Goal: Find contact information: Find contact information

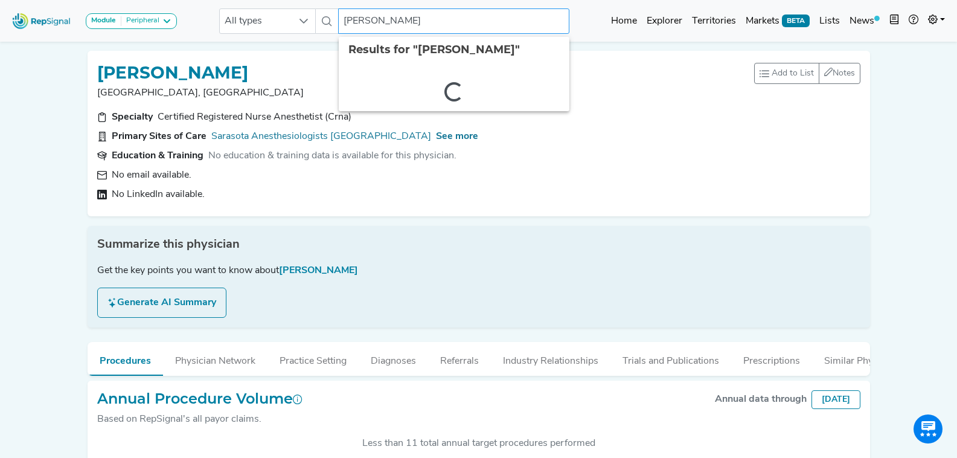
click at [345, 24] on input "[PERSON_NAME]" at bounding box center [453, 20] width 231 height 25
type input "[PERSON_NAME]"
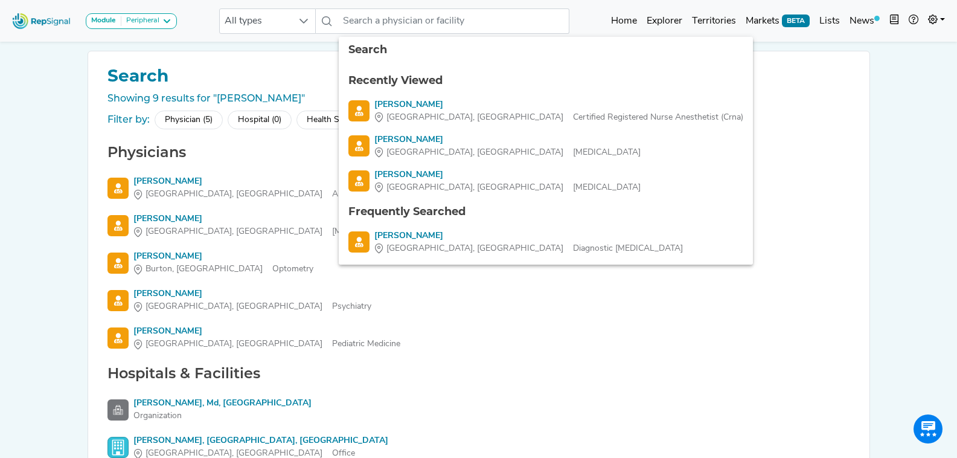
click at [63, 294] on div "Module Peripheral Bariatric Coronary MIS Balloon Procedures Peripheral All type…" at bounding box center [478, 308] width 957 height 617
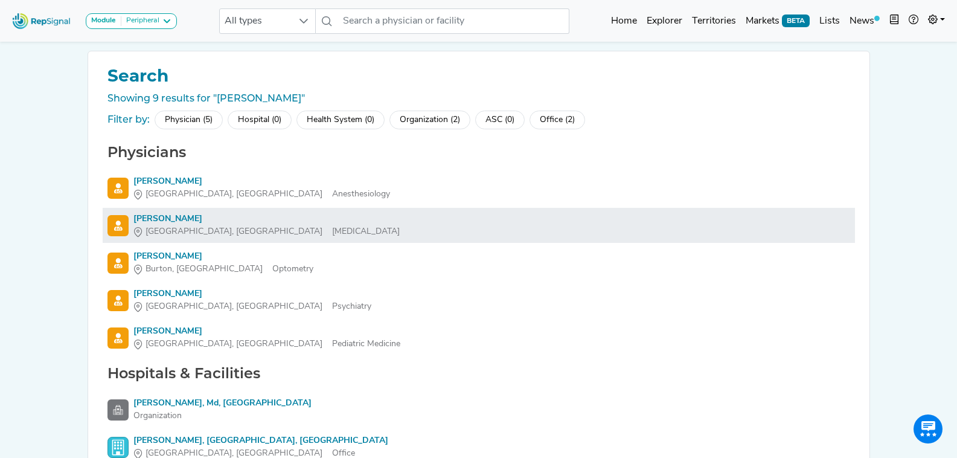
click at [198, 223] on div "[PERSON_NAME]" at bounding box center [266, 219] width 266 height 13
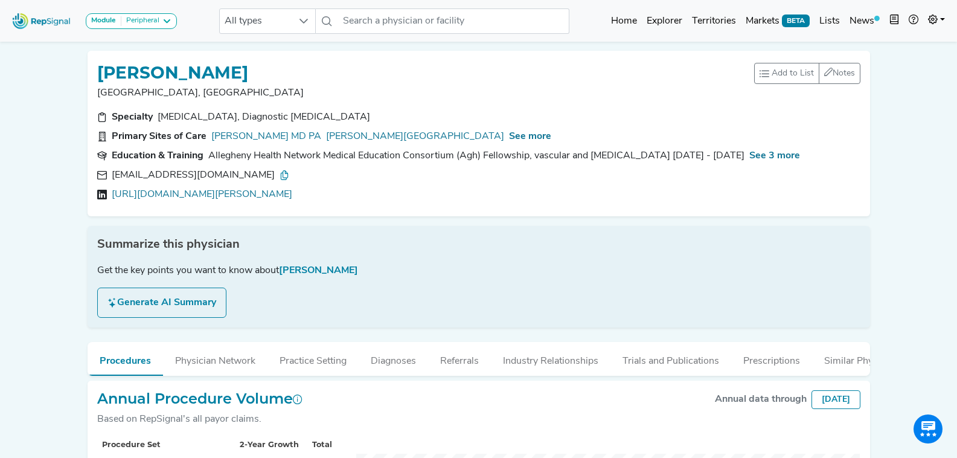
click at [280, 175] on icon at bounding box center [285, 175] width 10 height 10
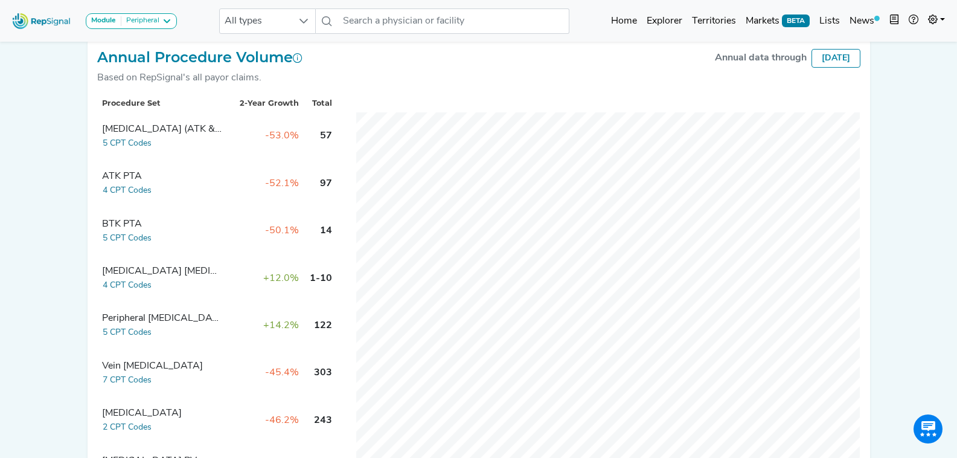
scroll to position [362, 0]
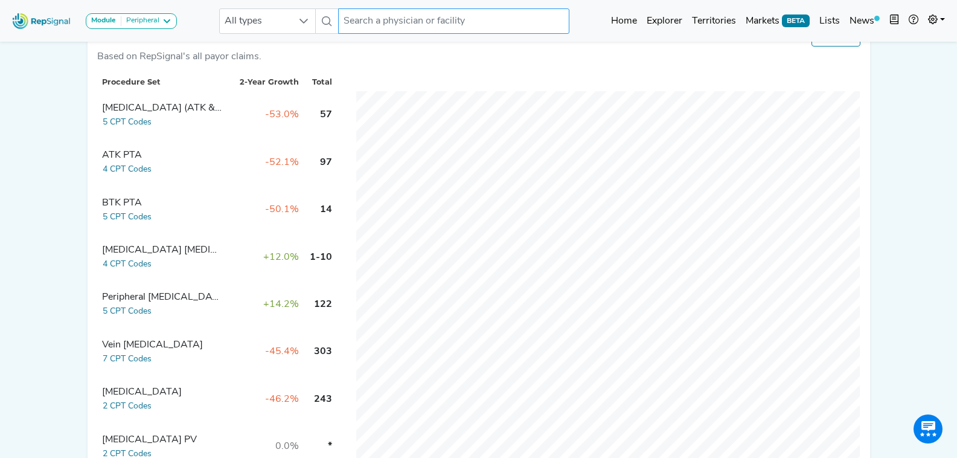
click at [433, 22] on input "text" at bounding box center [453, 20] width 231 height 25
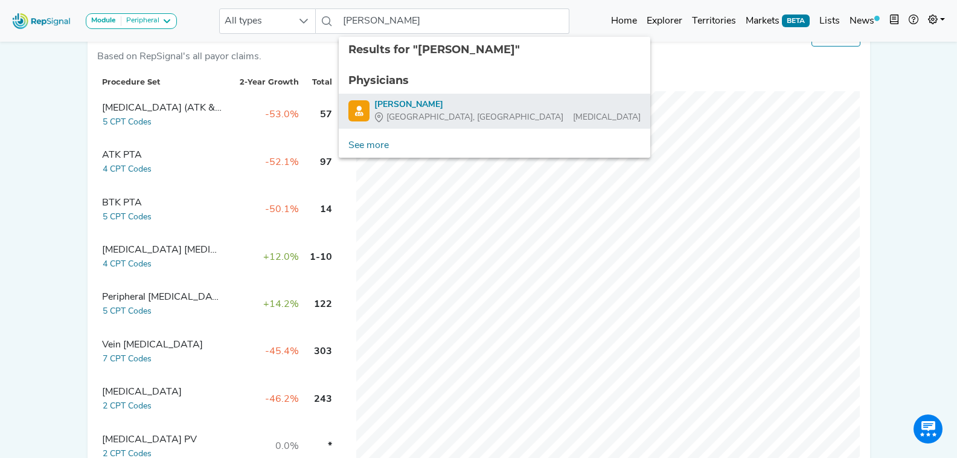
click at [473, 103] on div "[PERSON_NAME]" at bounding box center [507, 104] width 266 height 13
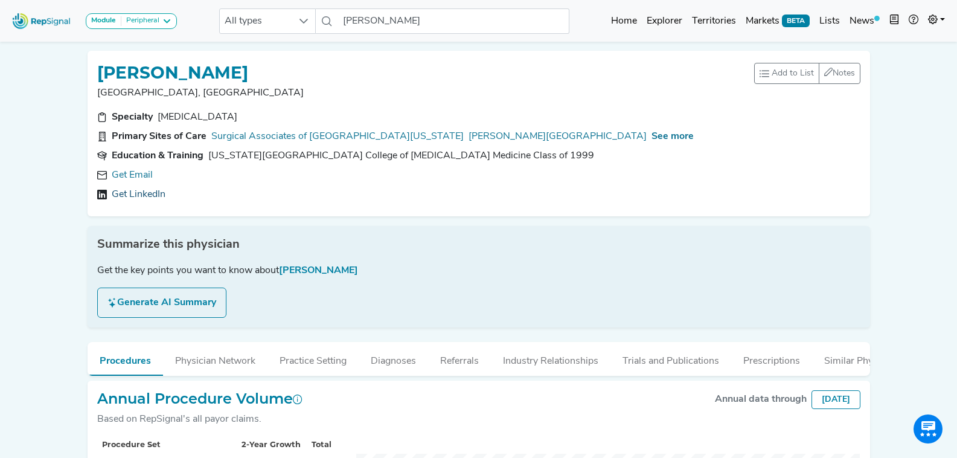
click at [137, 193] on link "Get LinkedIn" at bounding box center [139, 194] width 54 height 14
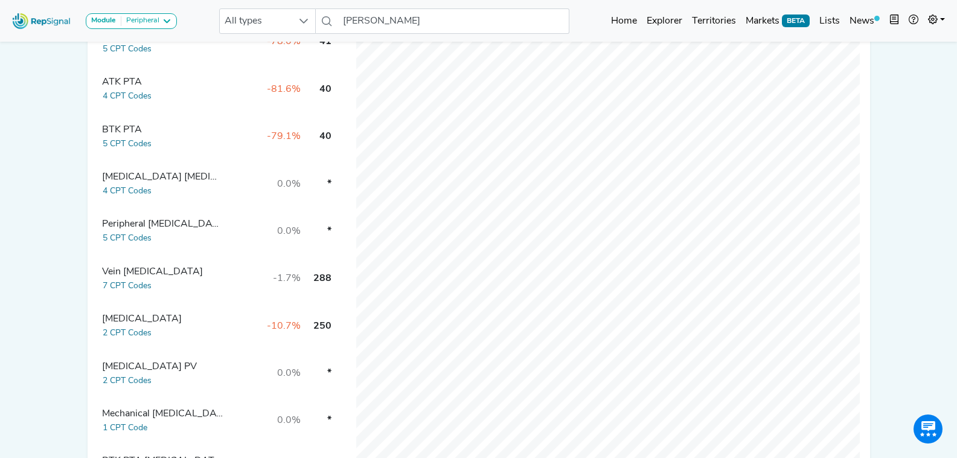
scroll to position [414, 0]
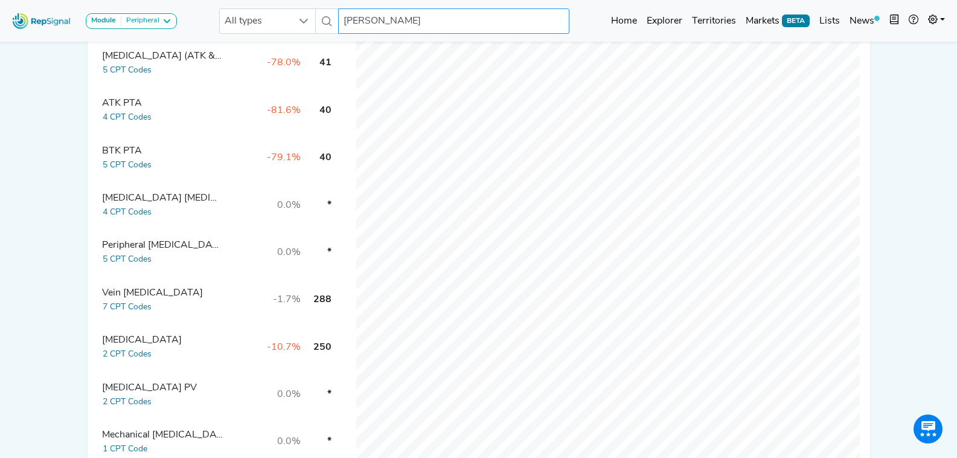
click at [455, 22] on input "[PERSON_NAME]" at bounding box center [453, 20] width 231 height 25
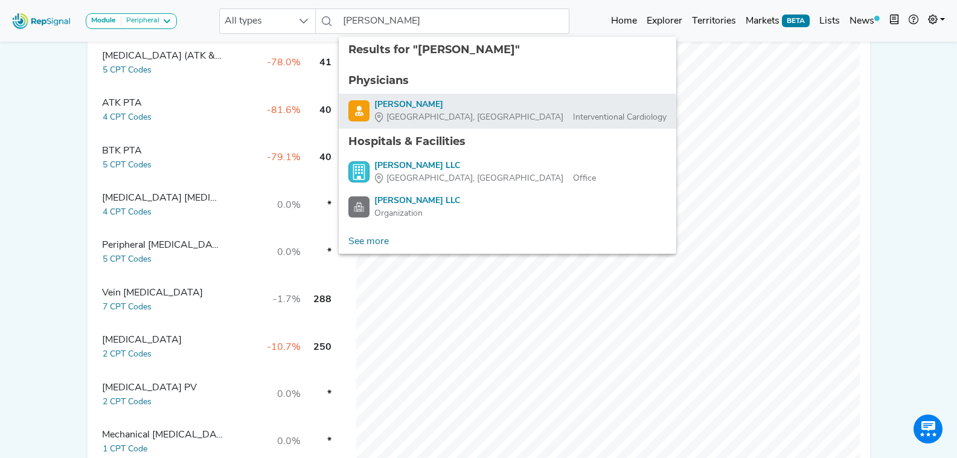
click at [450, 101] on div "[PERSON_NAME]" at bounding box center [520, 104] width 292 height 13
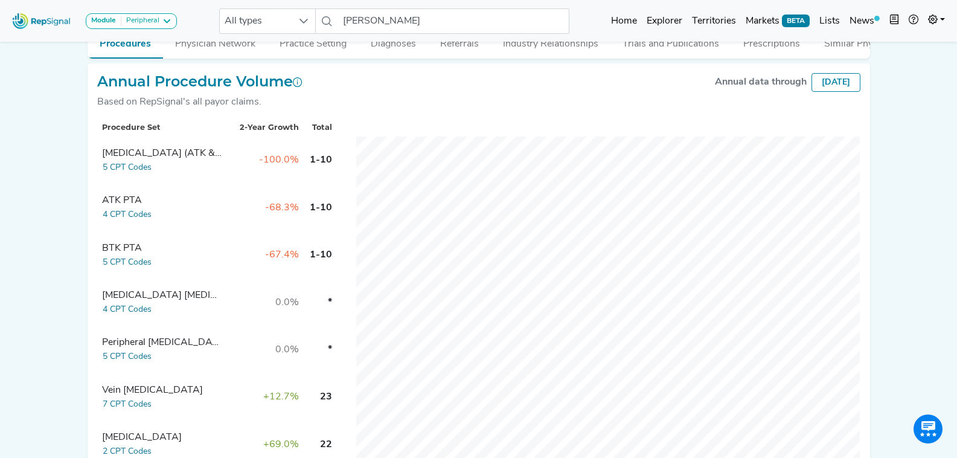
scroll to position [354, 0]
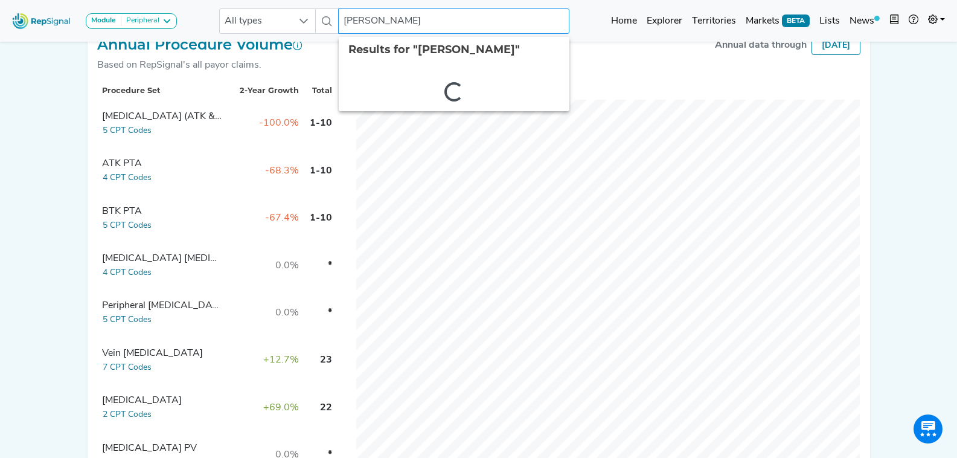
click at [414, 19] on input "[PERSON_NAME]" at bounding box center [453, 20] width 231 height 25
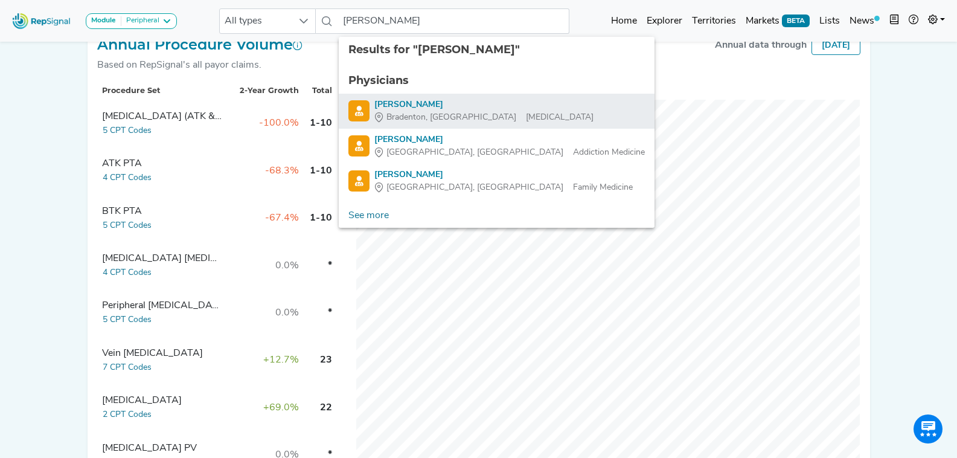
click at [451, 108] on div "[PERSON_NAME]" at bounding box center [483, 104] width 219 height 13
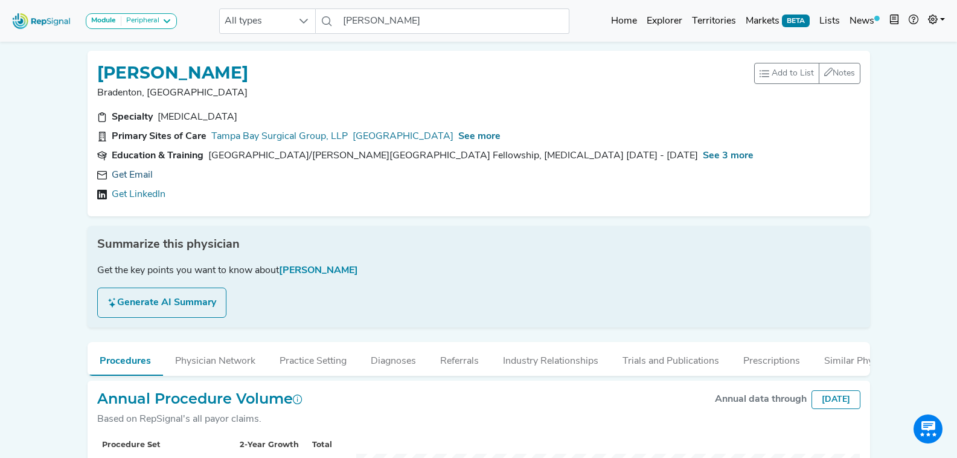
click at [133, 176] on link "Get Email" at bounding box center [132, 175] width 41 height 14
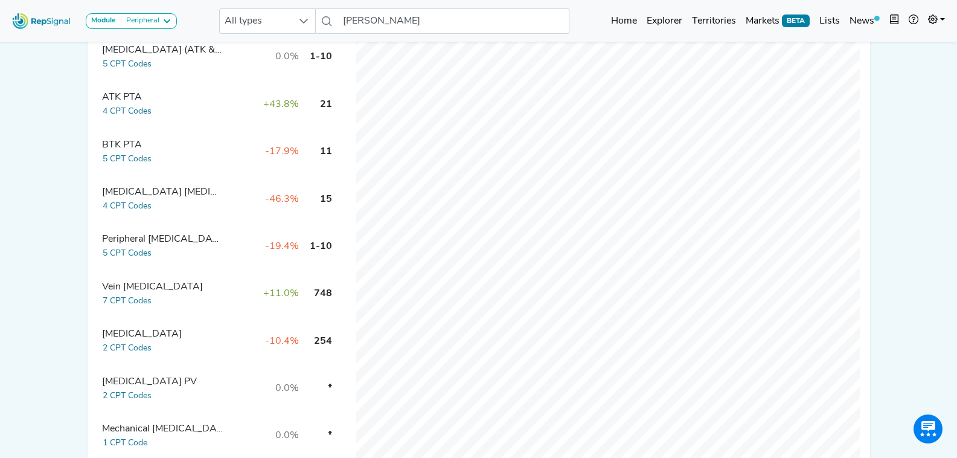
scroll to position [423, 0]
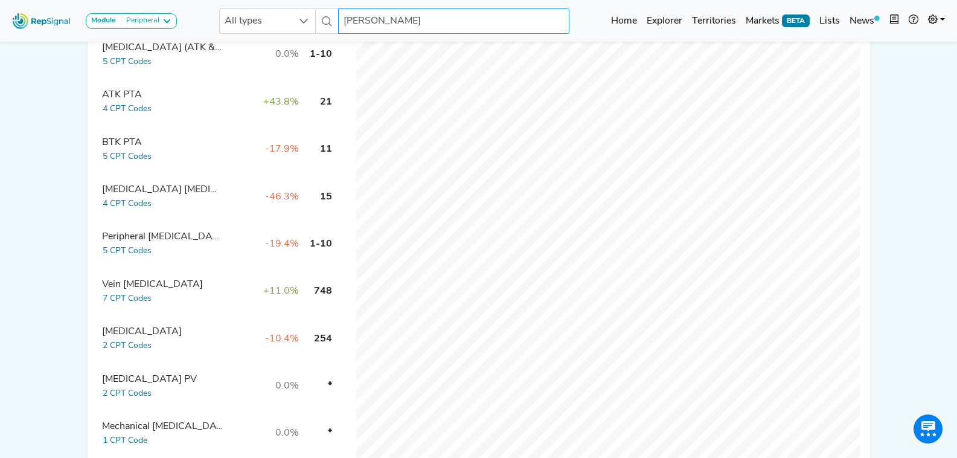
click at [413, 25] on input "[PERSON_NAME]" at bounding box center [453, 20] width 231 height 25
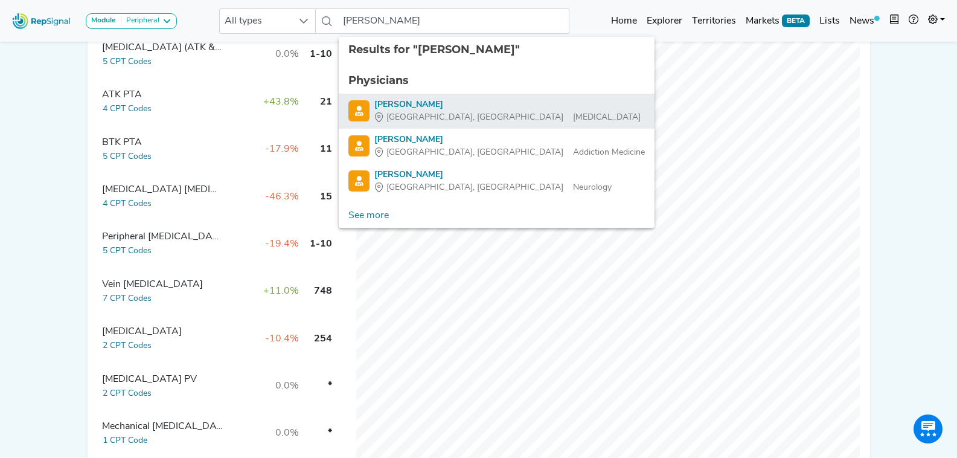
click at [470, 108] on div "[PERSON_NAME]" at bounding box center [507, 104] width 266 height 13
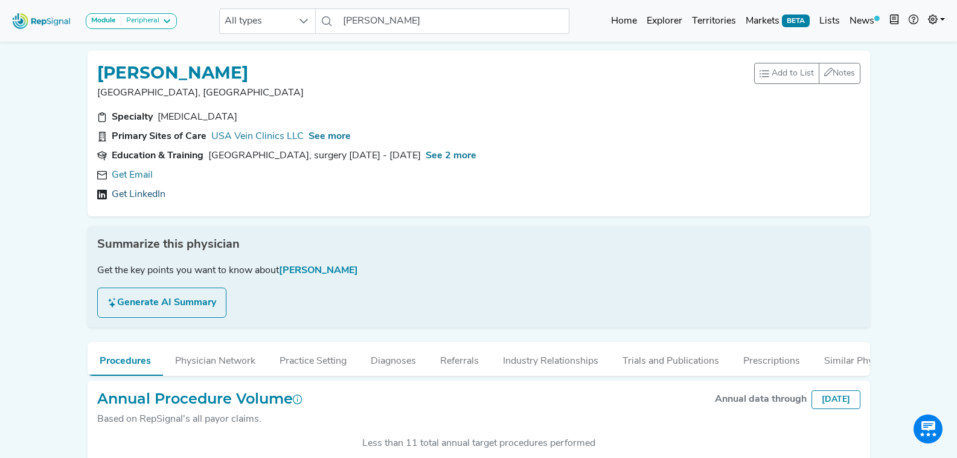
click at [143, 193] on link "Get LinkedIn" at bounding box center [139, 194] width 54 height 14
click at [406, 18] on input "[PERSON_NAME]" at bounding box center [453, 20] width 231 height 25
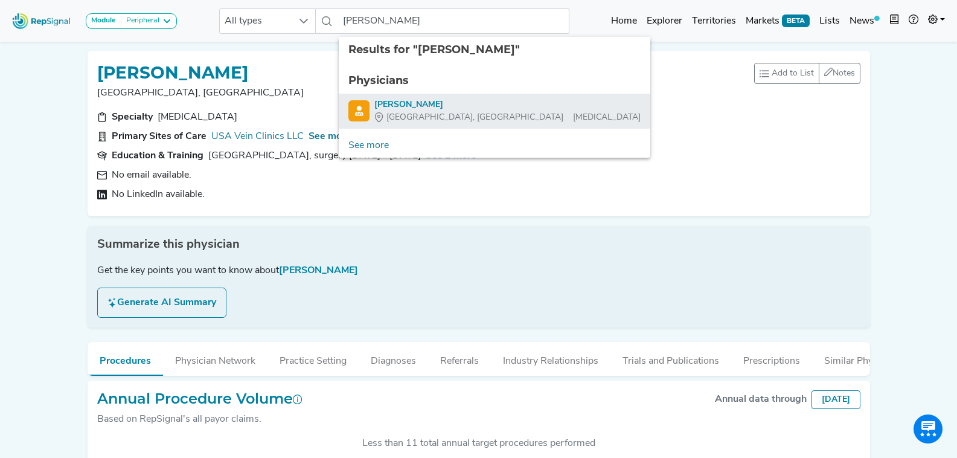
click at [480, 109] on div "[PERSON_NAME]" at bounding box center [507, 104] width 266 height 13
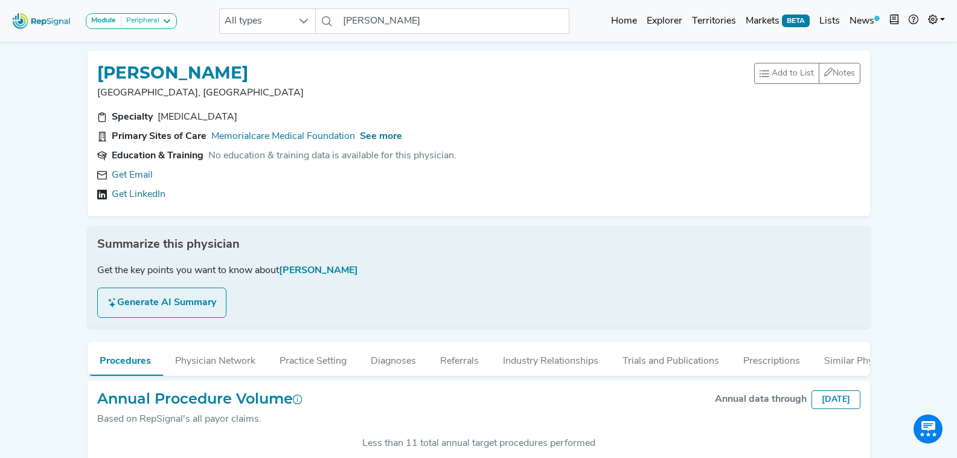
click at [127, 176] on link "Get Email" at bounding box center [132, 175] width 41 height 14
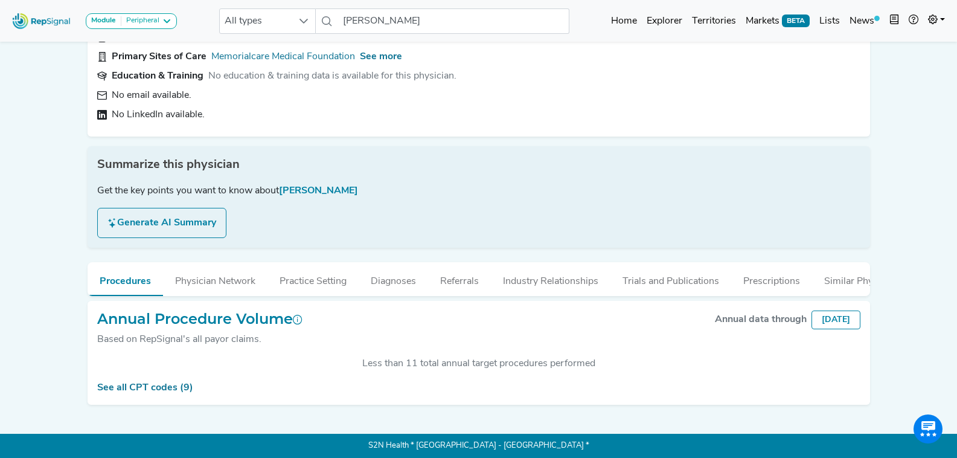
scroll to position [89, 0]
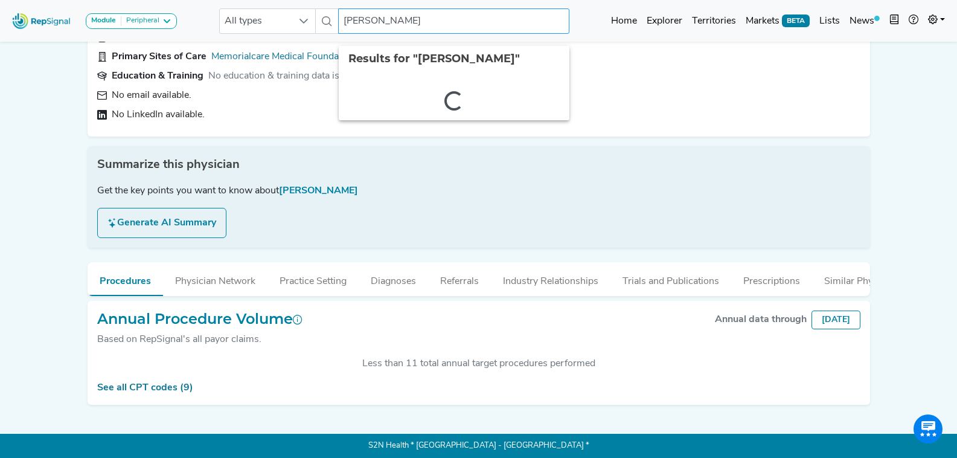
drag, startPoint x: 418, startPoint y: 14, endPoint x: 339, endPoint y: 21, distance: 79.4
click at [339, 21] on input "[PERSON_NAME]" at bounding box center [453, 20] width 231 height 25
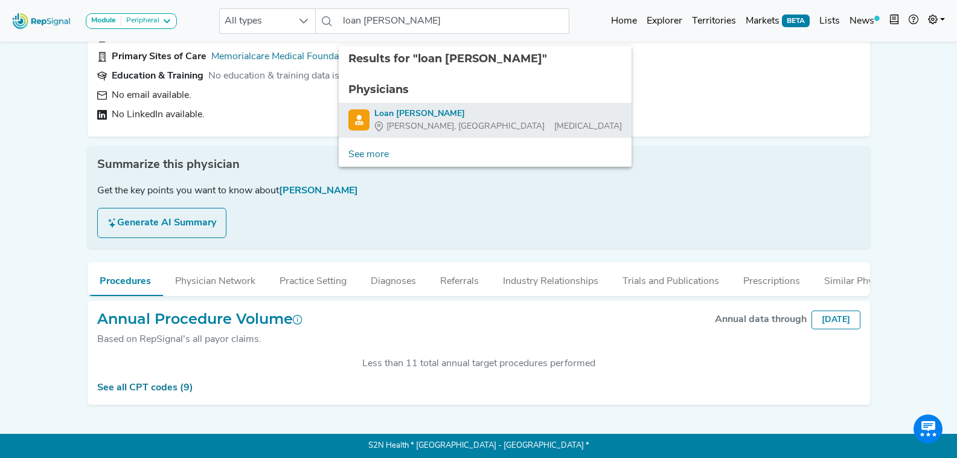
click at [432, 108] on div "Loan [PERSON_NAME]" at bounding box center [498, 114] width 248 height 13
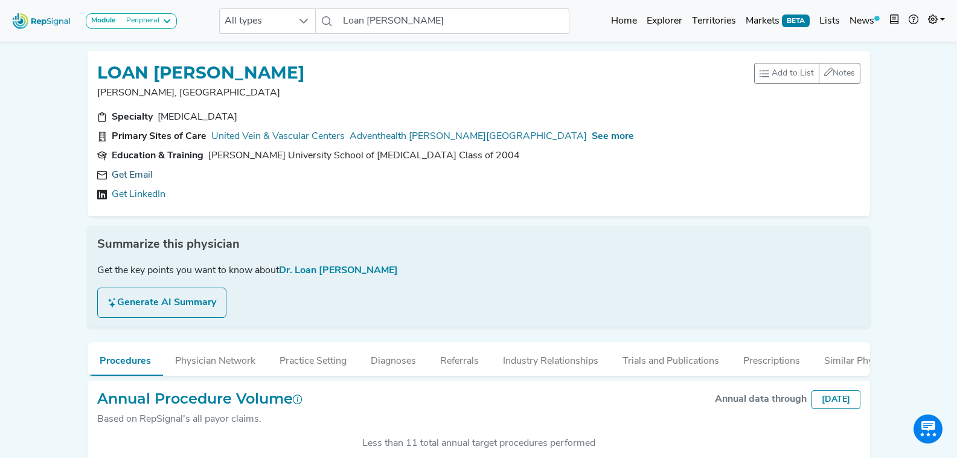
click at [146, 179] on link "Get Email" at bounding box center [132, 175] width 41 height 14
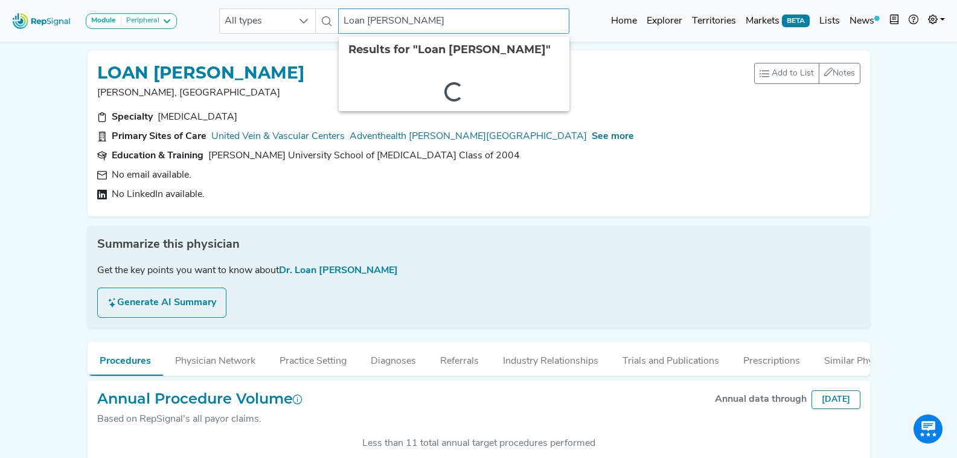
drag, startPoint x: 425, startPoint y: 22, endPoint x: 226, endPoint y: 5, distance: 199.4
click at [226, 5] on div "Module Peripheral Bariatric Coronary MIS Balloon Procedures Peripheral All type…" at bounding box center [478, 21] width 957 height 32
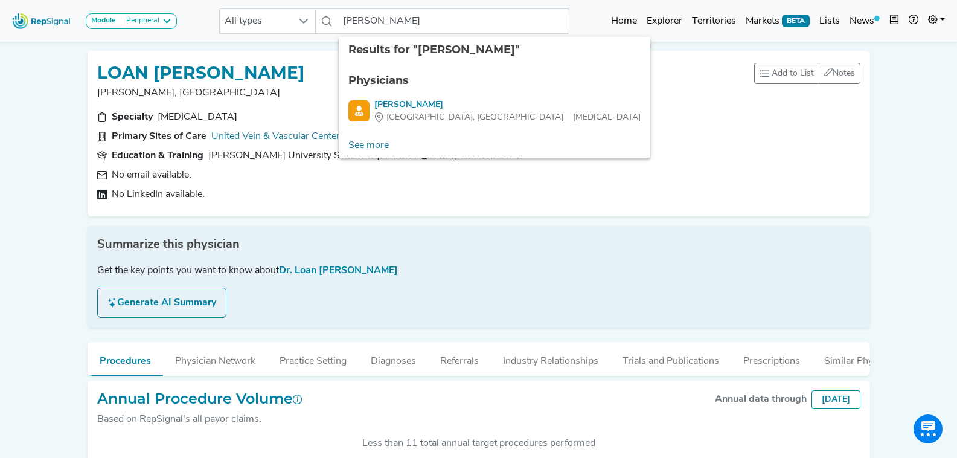
click at [416, 89] on li "Physicians" at bounding box center [495, 81] width 312 height 26
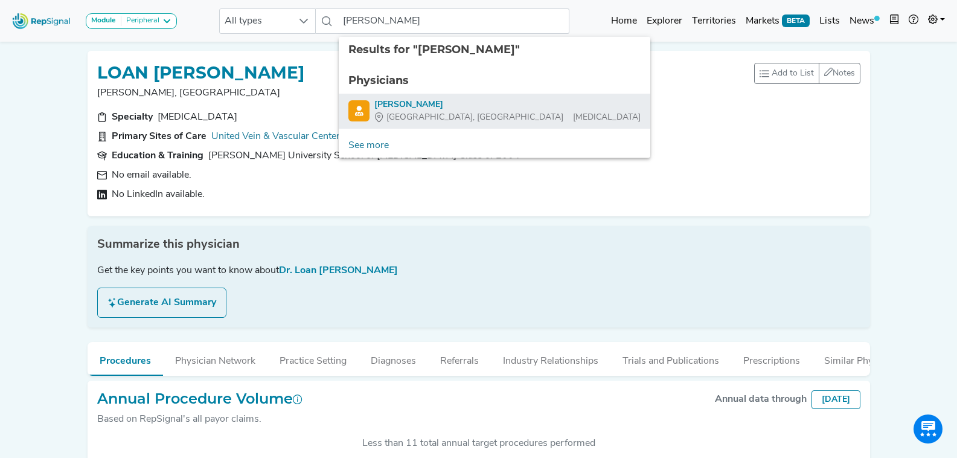
click at [414, 98] on div "[PERSON_NAME]" at bounding box center [507, 104] width 266 height 13
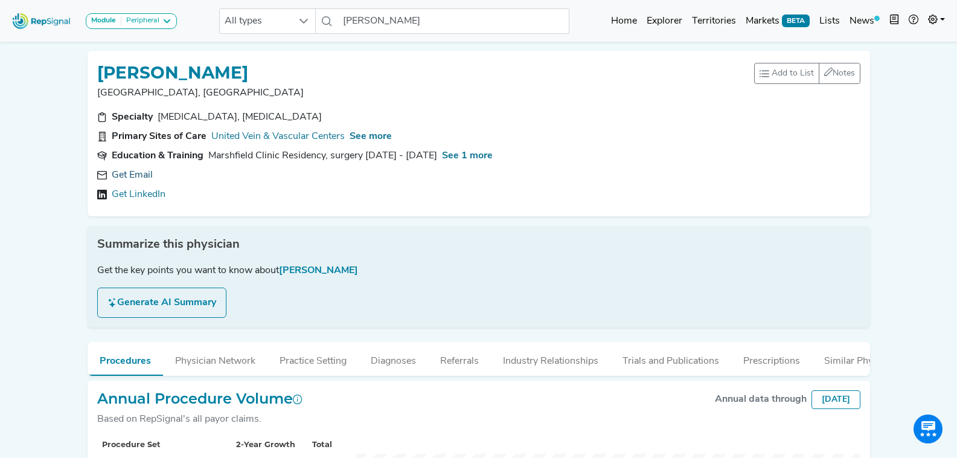
click at [139, 171] on link "Get Email" at bounding box center [132, 175] width 41 height 14
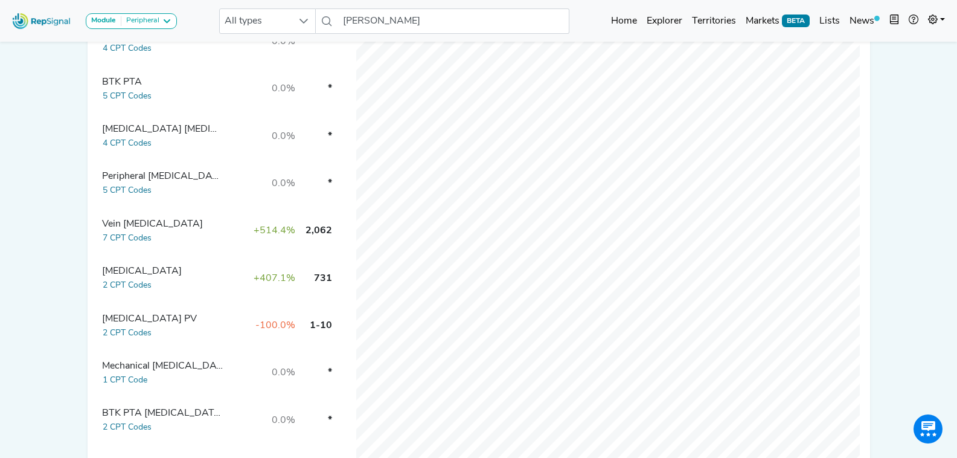
scroll to position [544, 0]
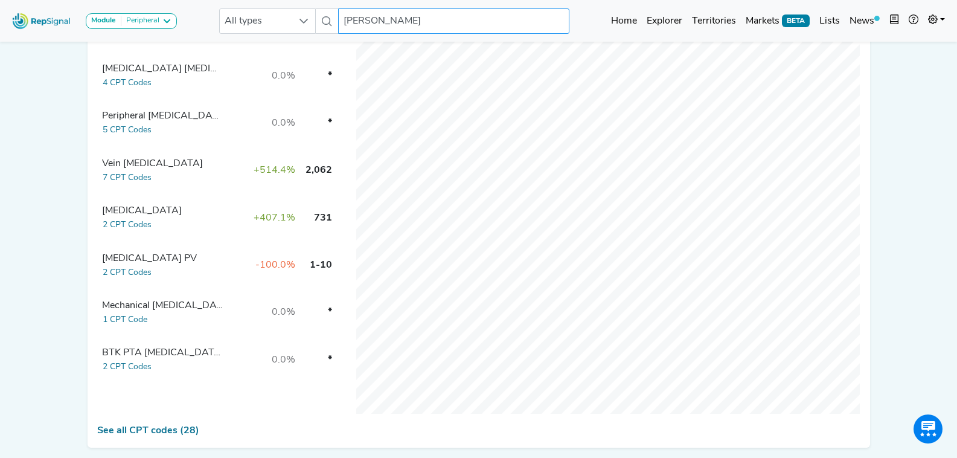
click at [441, 26] on input "[PERSON_NAME]" at bounding box center [453, 20] width 231 height 25
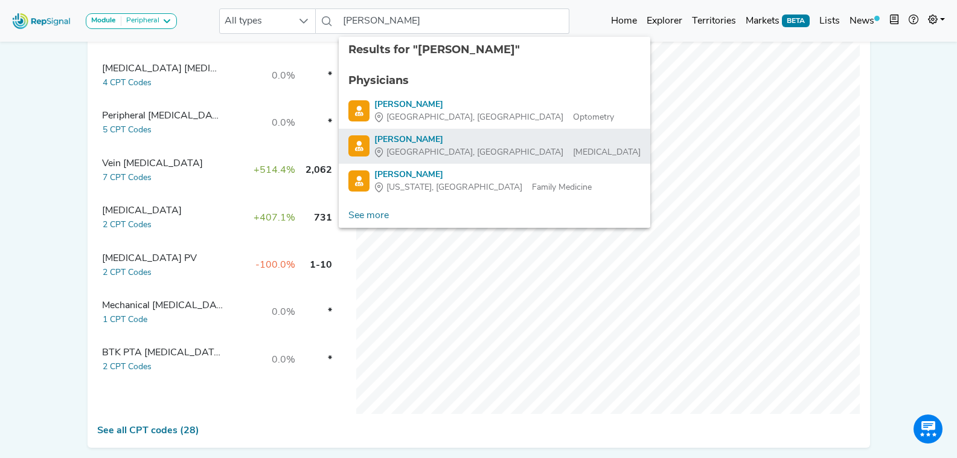
click at [461, 139] on div "[PERSON_NAME]" at bounding box center [507, 139] width 266 height 13
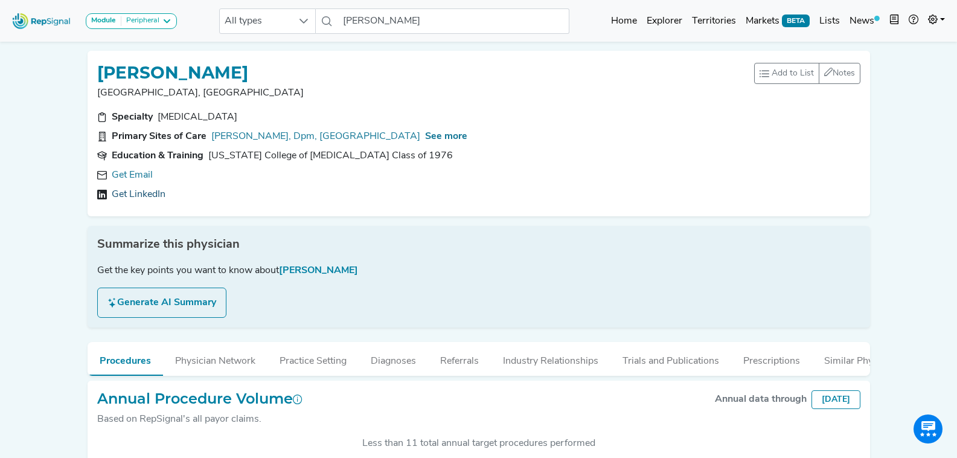
click at [135, 194] on link "Get LinkedIn" at bounding box center [139, 194] width 54 height 14
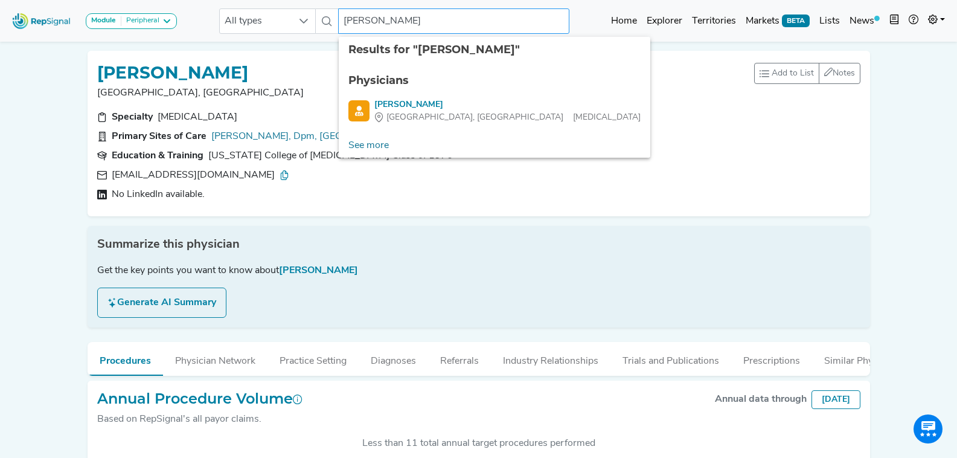
drag, startPoint x: 452, startPoint y: 20, endPoint x: 405, endPoint y: 24, distance: 46.6
click at [405, 24] on input "[PERSON_NAME]" at bounding box center [453, 20] width 231 height 25
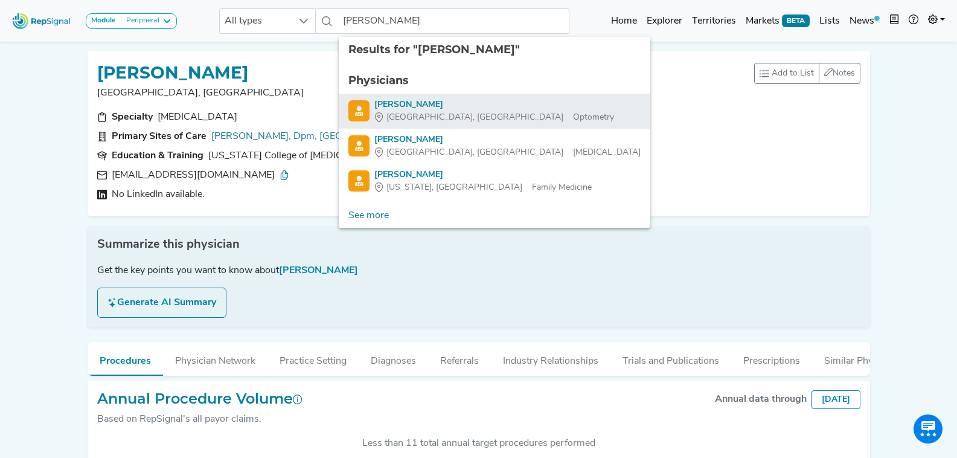
click at [457, 118] on div "[GEOGRAPHIC_DATA], [GEOGRAPHIC_DATA] Optometry" at bounding box center [494, 117] width 240 height 13
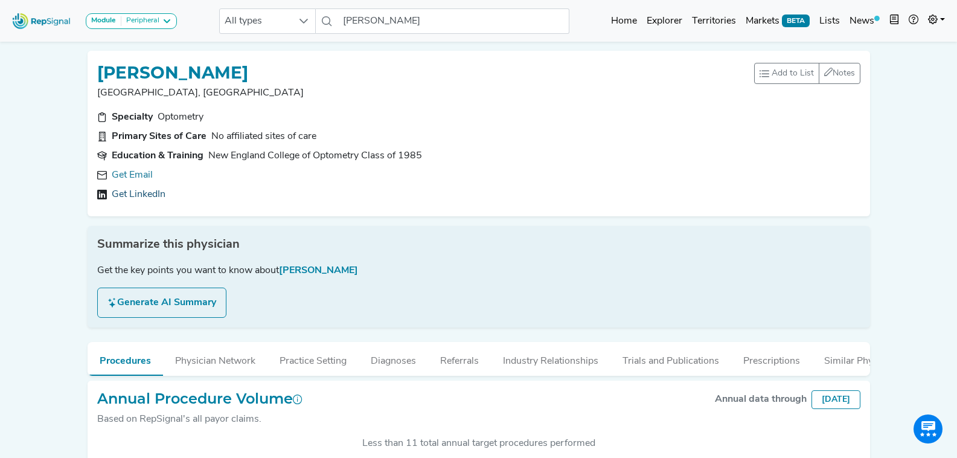
click at [140, 193] on link "Get LinkedIn" at bounding box center [139, 194] width 54 height 14
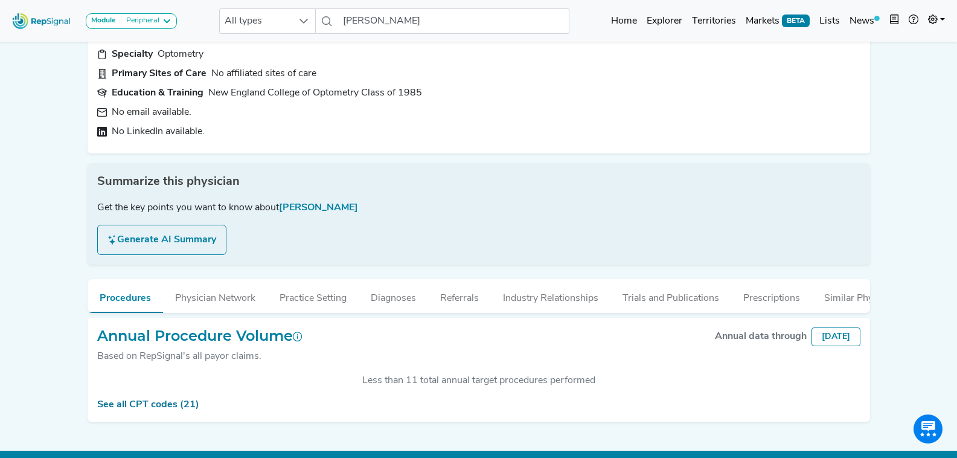
scroll to position [89, 0]
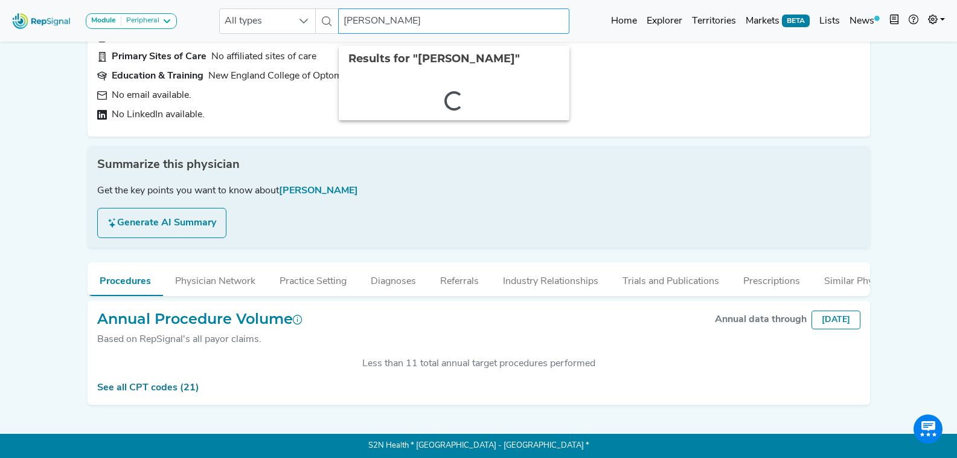
drag, startPoint x: 376, startPoint y: 22, endPoint x: 335, endPoint y: 19, distance: 41.2
click at [335, 19] on div "All types [PERSON_NAME] 2 results are available" at bounding box center [394, 20] width 350 height 25
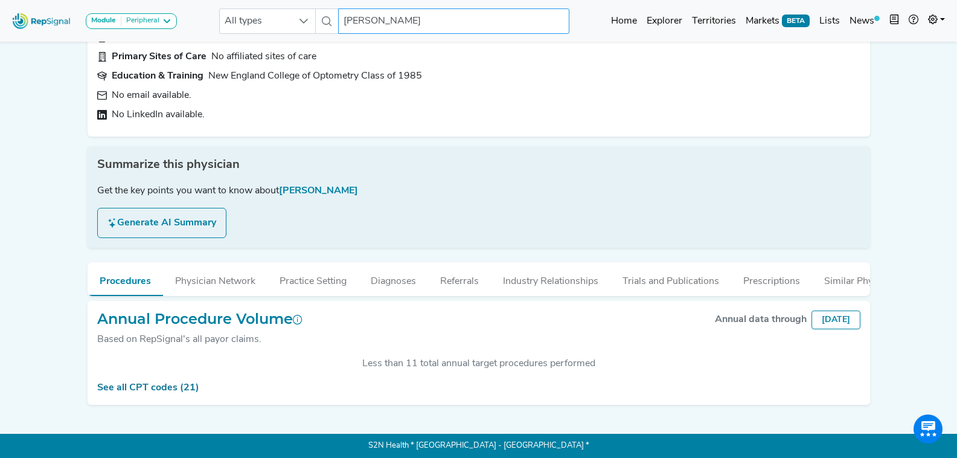
type input "[PERSON_NAME]"
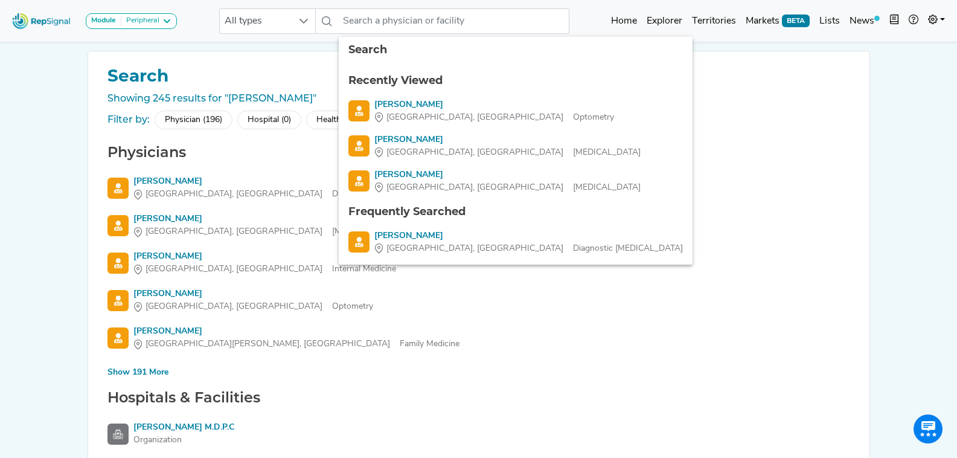
click at [116, 370] on div "Show 191 More" at bounding box center [138, 372] width 61 height 13
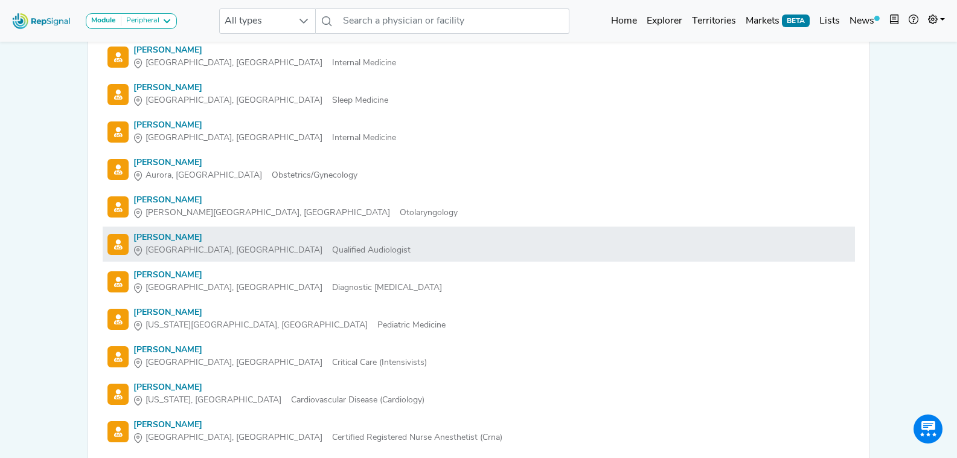
scroll to position [2174, 0]
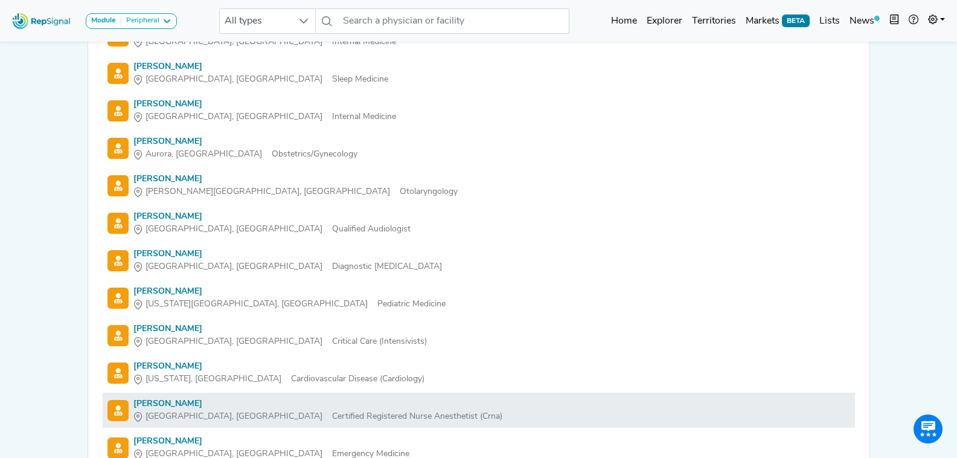
drag, startPoint x: 762, startPoint y: 130, endPoint x: 955, endPoint y: 190, distance: 203.1
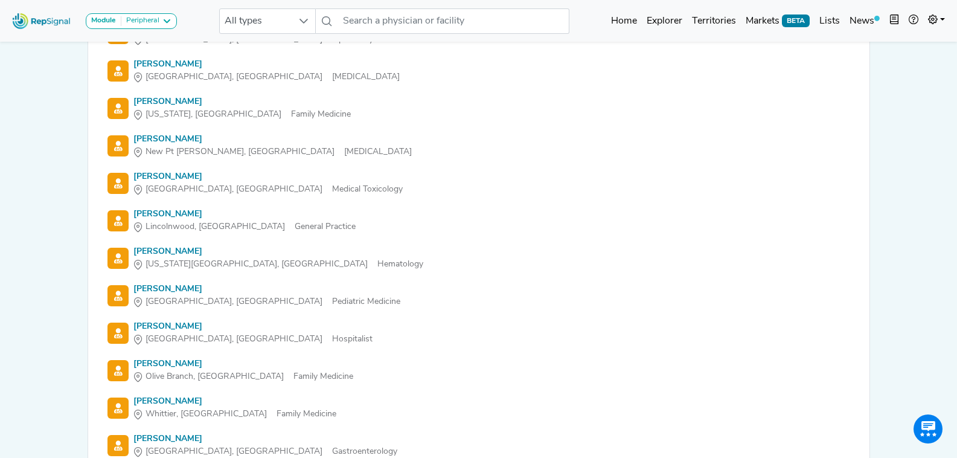
scroll to position [5999, 0]
